Goal: Transaction & Acquisition: Purchase product/service

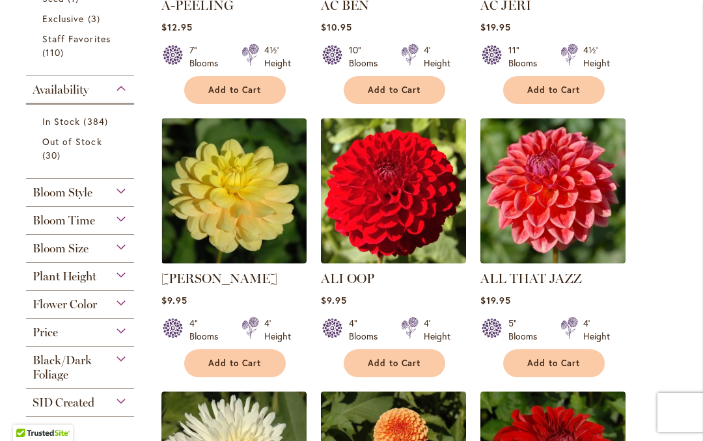
scroll to position [545, 0]
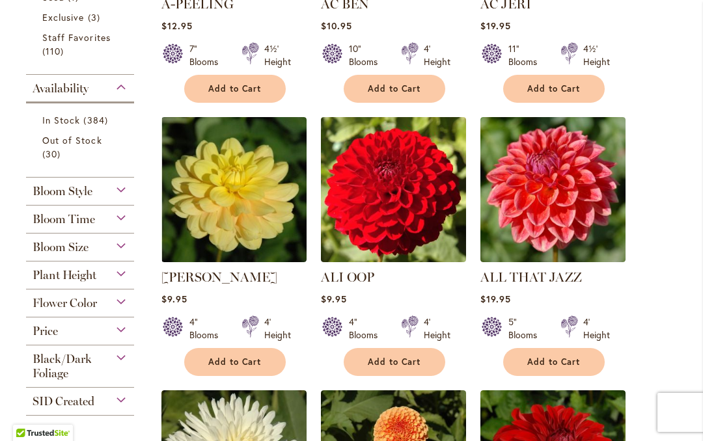
click at [129, 308] on div "Flower Color" at bounding box center [80, 300] width 108 height 21
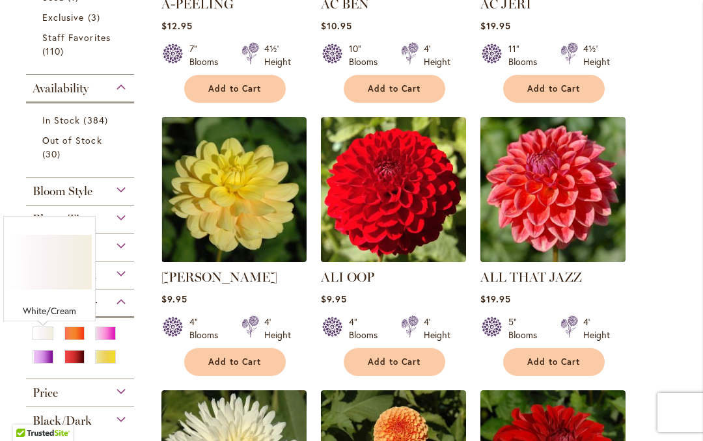
click at [40, 336] on div "White/Cream" at bounding box center [43, 334] width 21 height 14
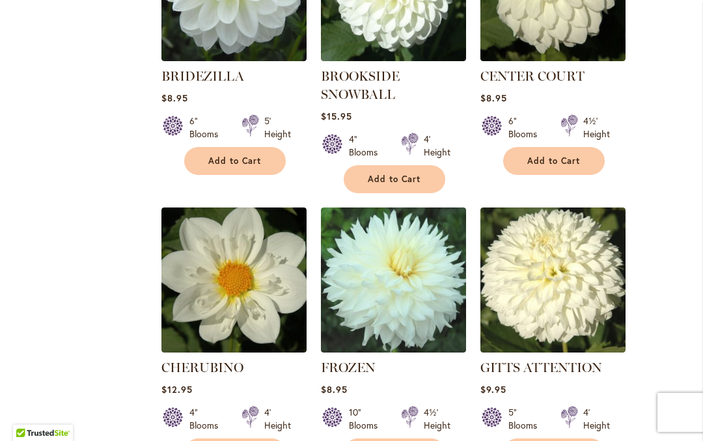
scroll to position [690, 0]
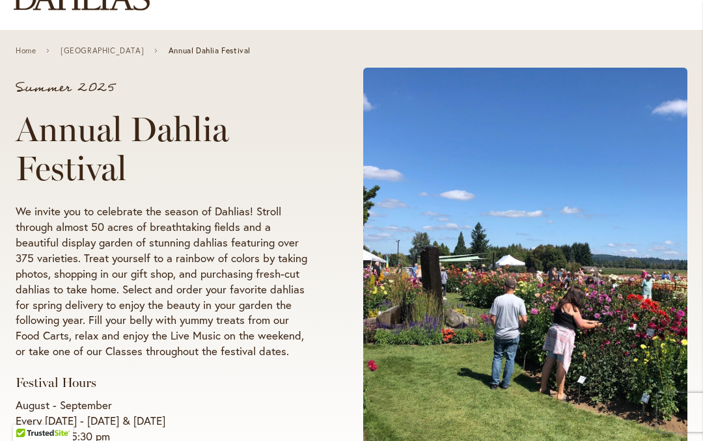
scroll to position [185, 0]
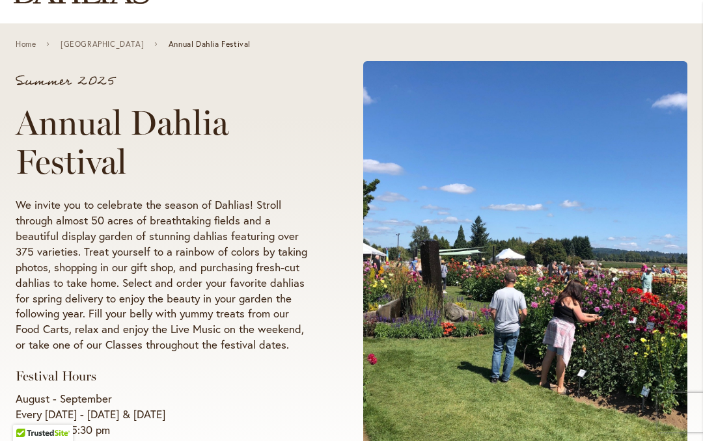
click at [246, 42] on span "Annual Dahlia Festival" at bounding box center [210, 44] width 82 height 9
click at [128, 57] on div "Home [GEOGRAPHIC_DATA] Dahlias Farm Annual Dahlia Festival" at bounding box center [351, 43] width 703 height 41
click at [125, 48] on link "[GEOGRAPHIC_DATA]" at bounding box center [102, 44] width 83 height 9
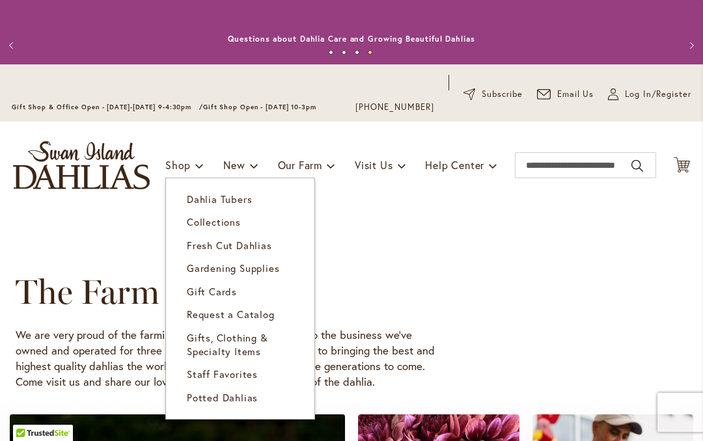
click at [246, 202] on span "Dahlia Tubers" at bounding box center [219, 199] width 65 height 13
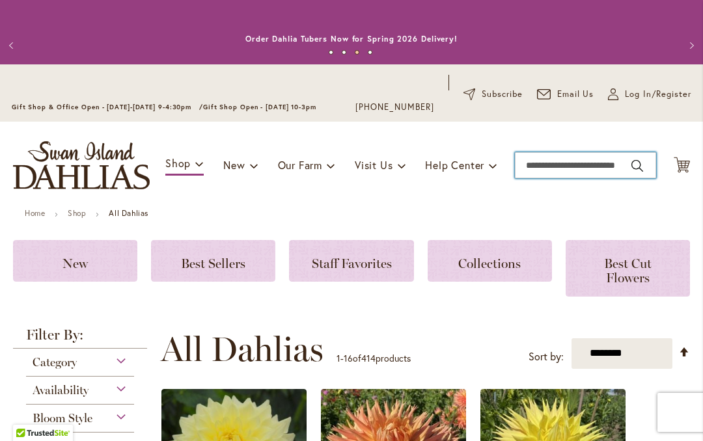
click at [546, 169] on input "Search" at bounding box center [585, 165] width 141 height 26
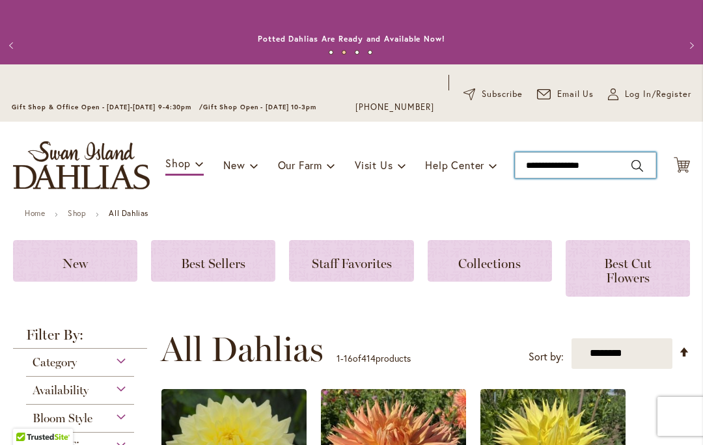
type input "**********"
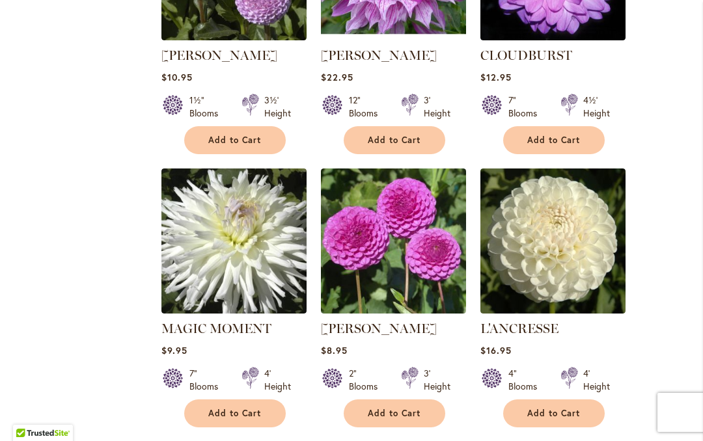
scroll to position [958, 0]
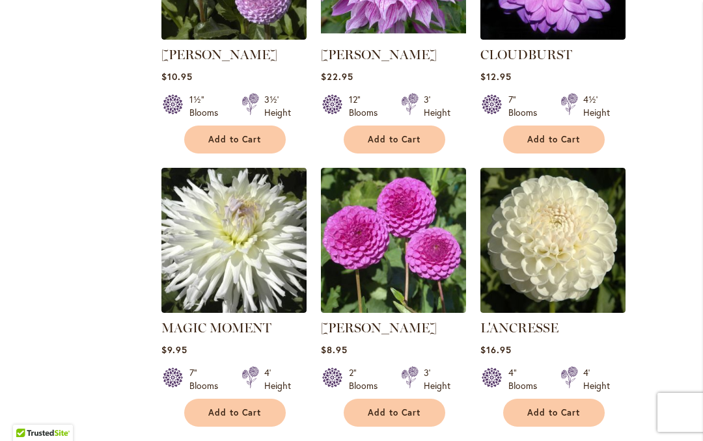
click at [678, 26] on ol "STERLING SILVER Rating: 98% 6 Reviews $8.95 7" Blooms 4' Height Add to Cart" at bounding box center [425, 443] width 529 height 1645
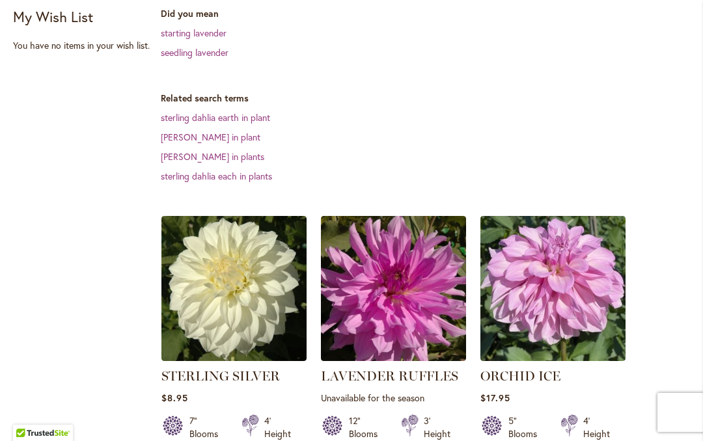
scroll to position [361, 0]
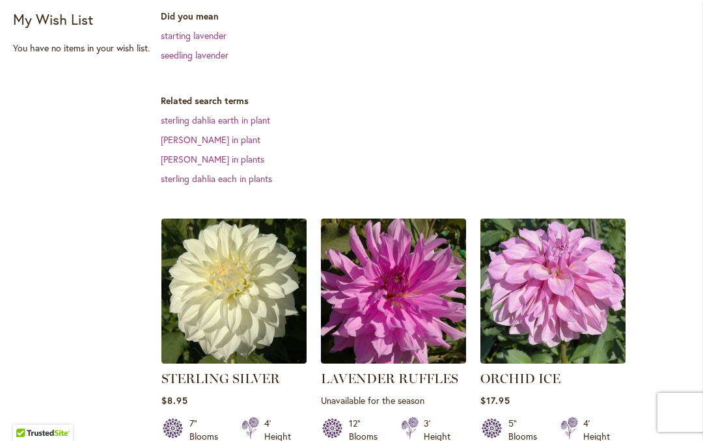
click at [248, 175] on link "sterling dahlia each in plants" at bounding box center [216, 178] width 111 height 12
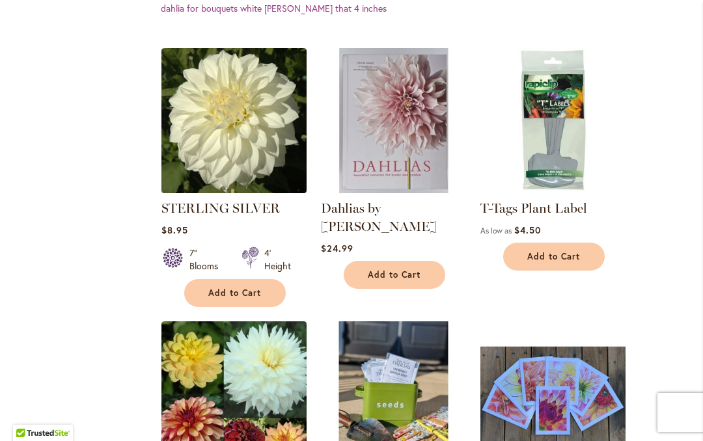
scroll to position [530, 0]
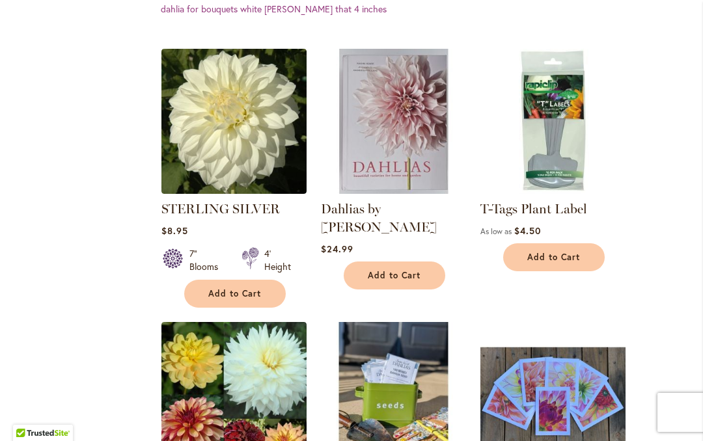
click at [392, 145] on img at bounding box center [393, 121] width 145 height 145
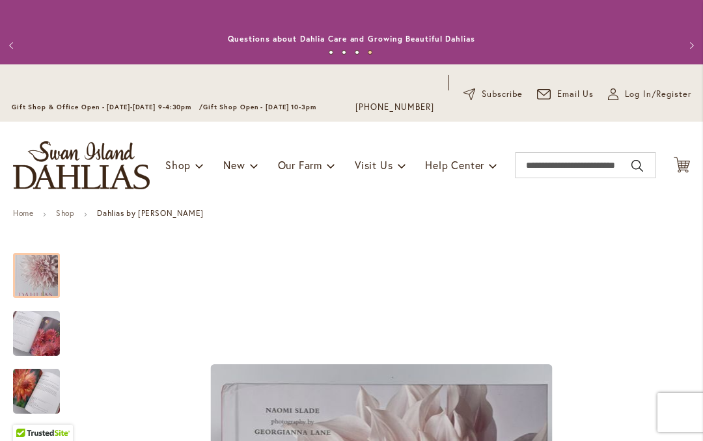
click at [48, 281] on div at bounding box center [36, 275] width 47 height 45
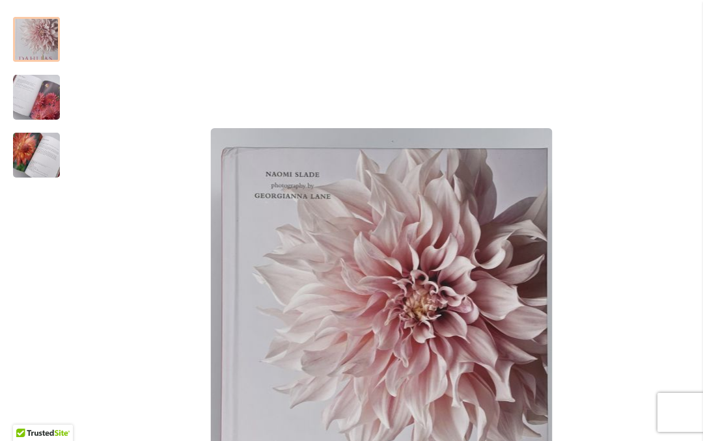
scroll to position [236, 0]
